Goal: Transaction & Acquisition: Purchase product/service

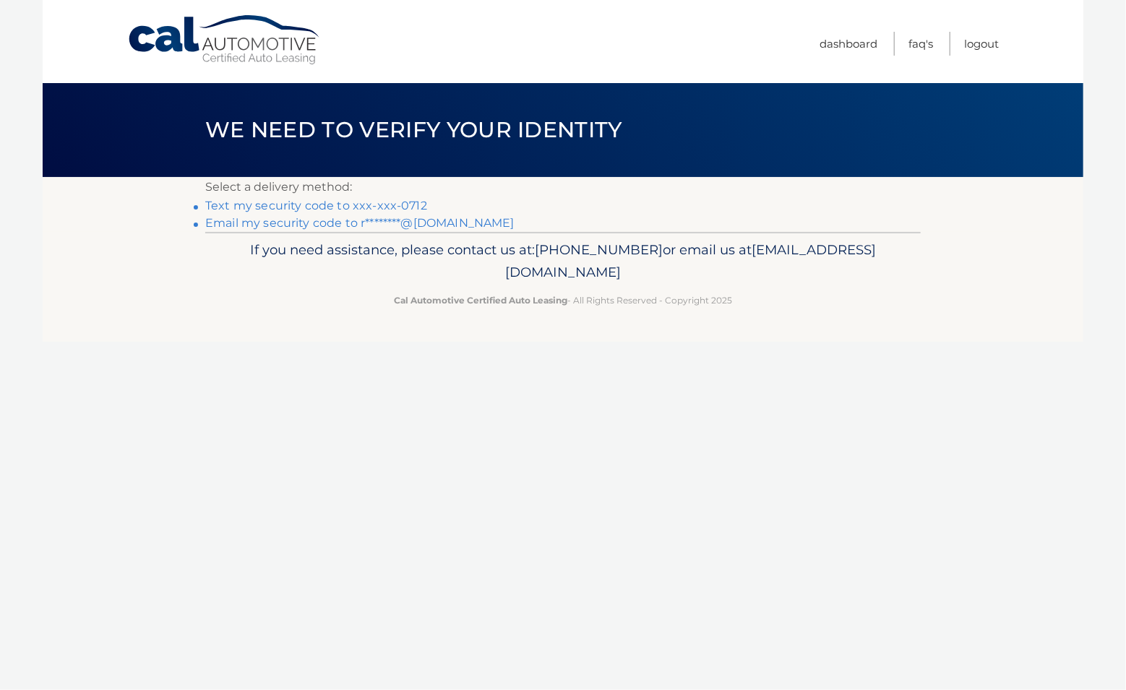
click at [364, 213] on link "Text my security code to xxx-xxx-0712" at bounding box center [316, 206] width 222 height 14
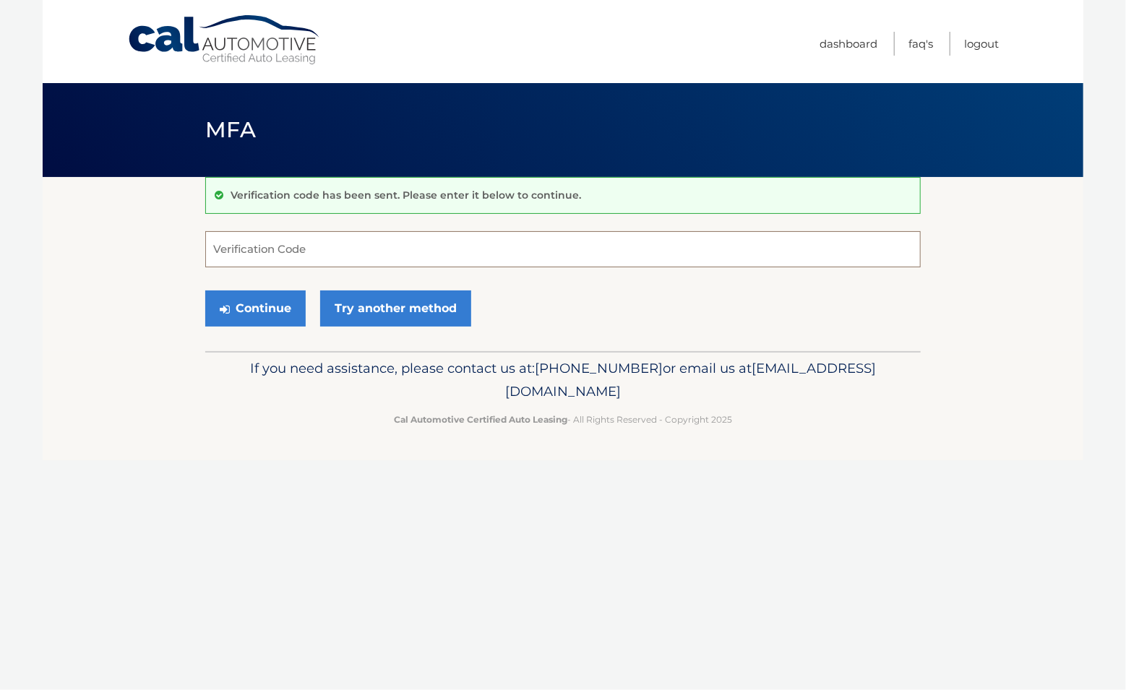
click at [312, 258] on input "Verification Code" at bounding box center [563, 249] width 716 height 36
type input "891246"
click at [284, 309] on button "Continue" at bounding box center [255, 309] width 100 height 36
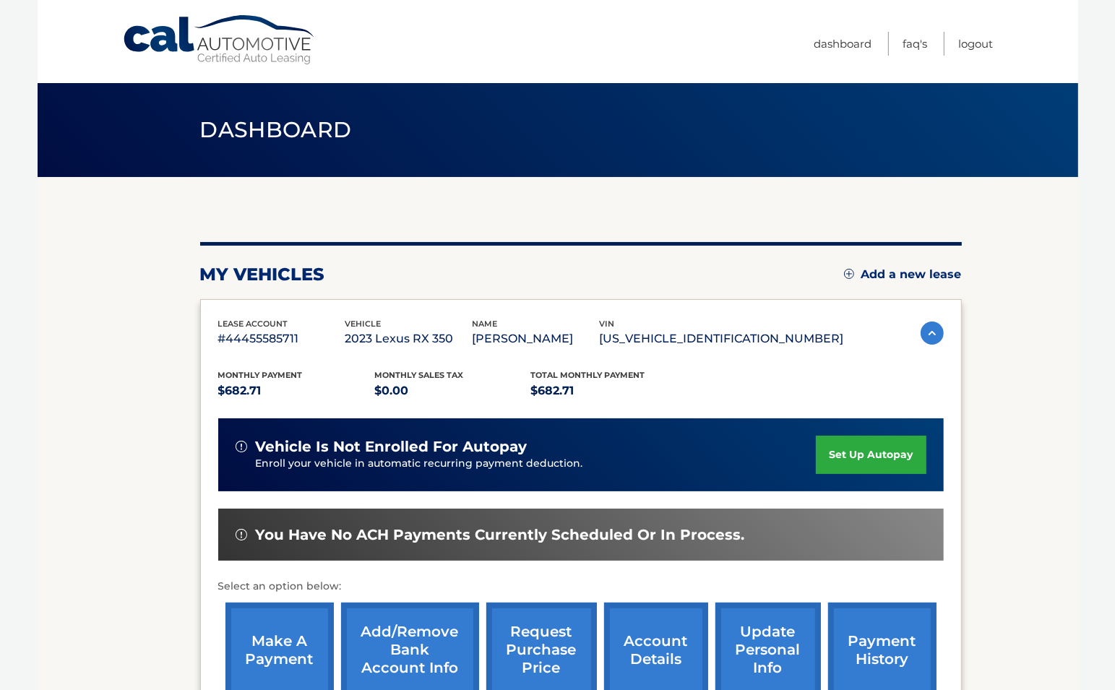
click at [285, 615] on link "make a payment" at bounding box center [280, 650] width 108 height 95
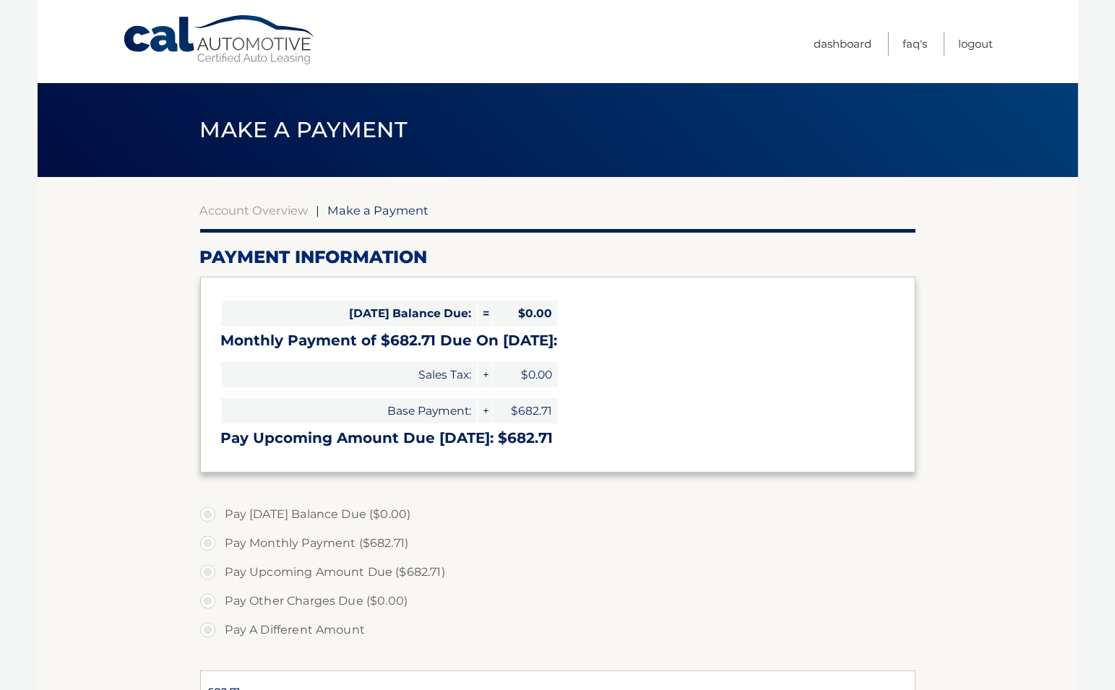
select select "NDVkYjAwYjktMGQ0Ny00MTYwLWFiNTMtNDEyYjg2YmJlMzRk"
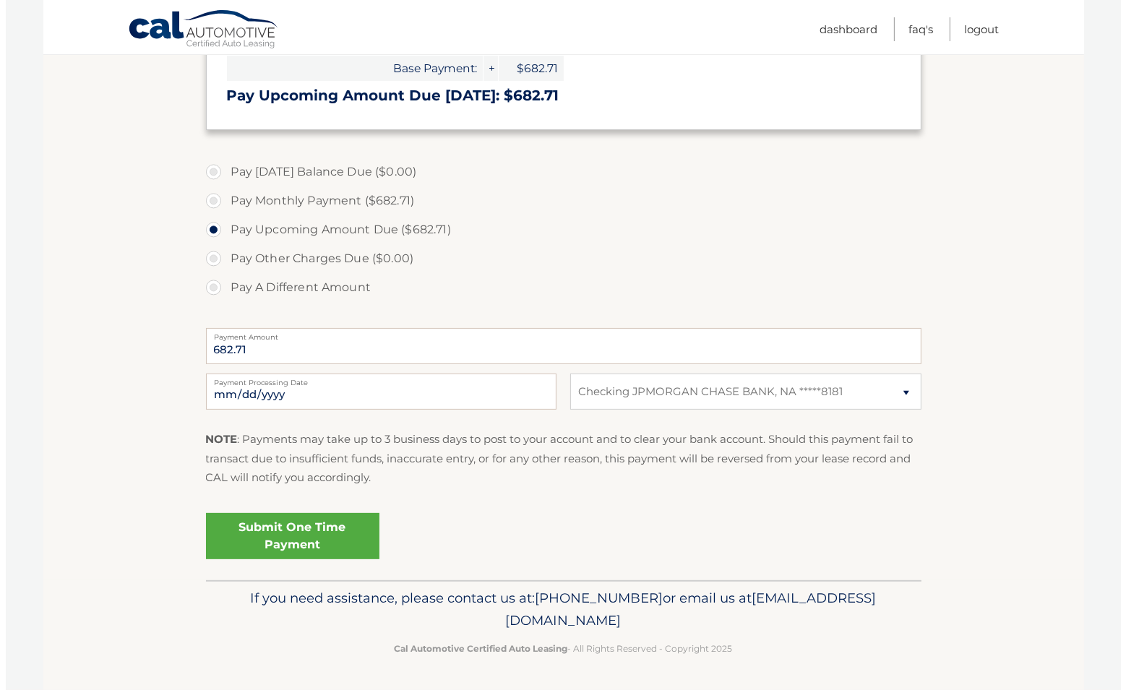
scroll to position [429, 0]
click at [345, 513] on link "Submit One Time Payment" at bounding box center [286, 536] width 173 height 46
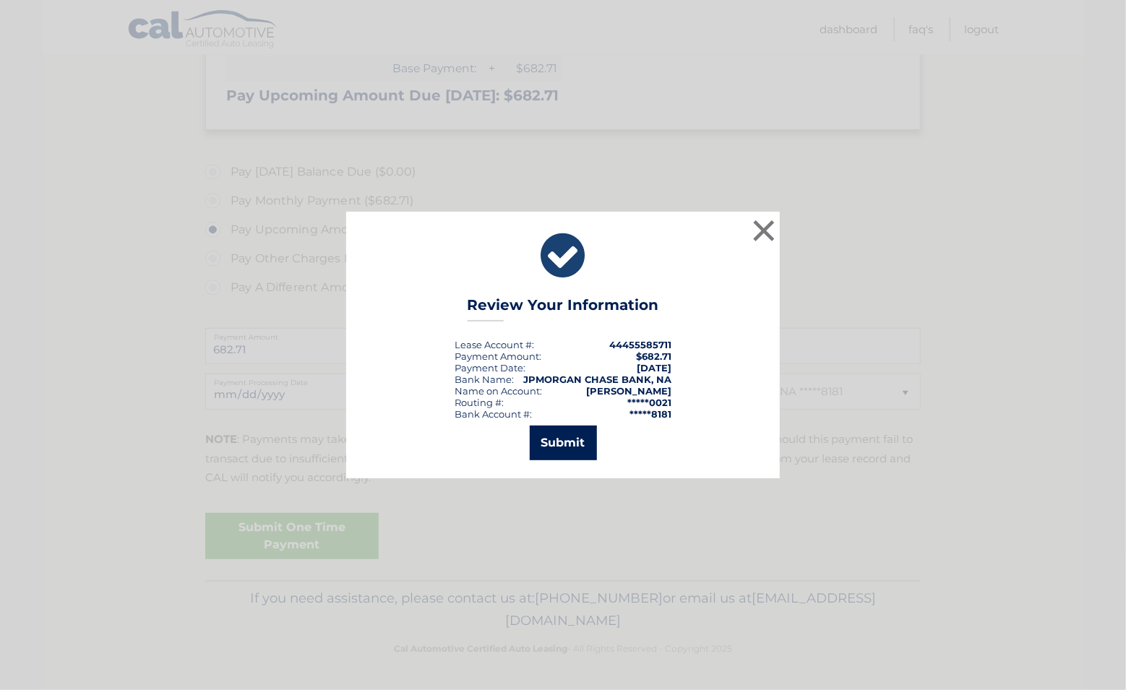
click at [535, 450] on button "Submit" at bounding box center [563, 443] width 67 height 35
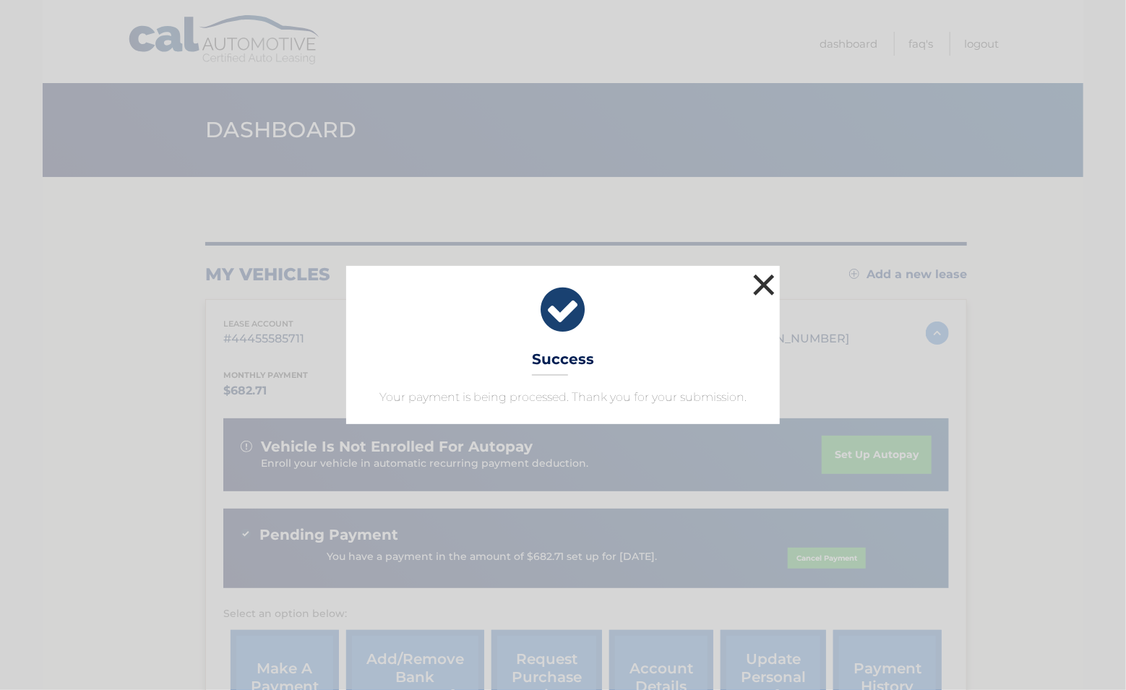
click at [766, 270] on button "×" at bounding box center [764, 284] width 29 height 29
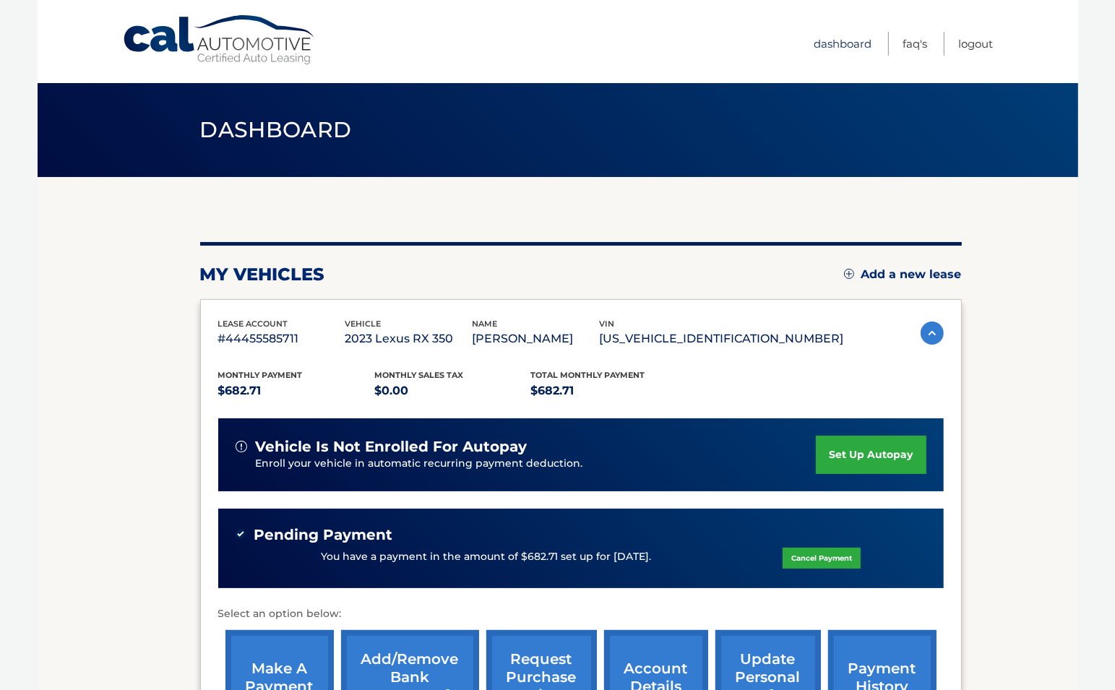
click at [823, 33] on link "Dashboard" at bounding box center [844, 44] width 58 height 24
